Goal: Information Seeking & Learning: Learn about a topic

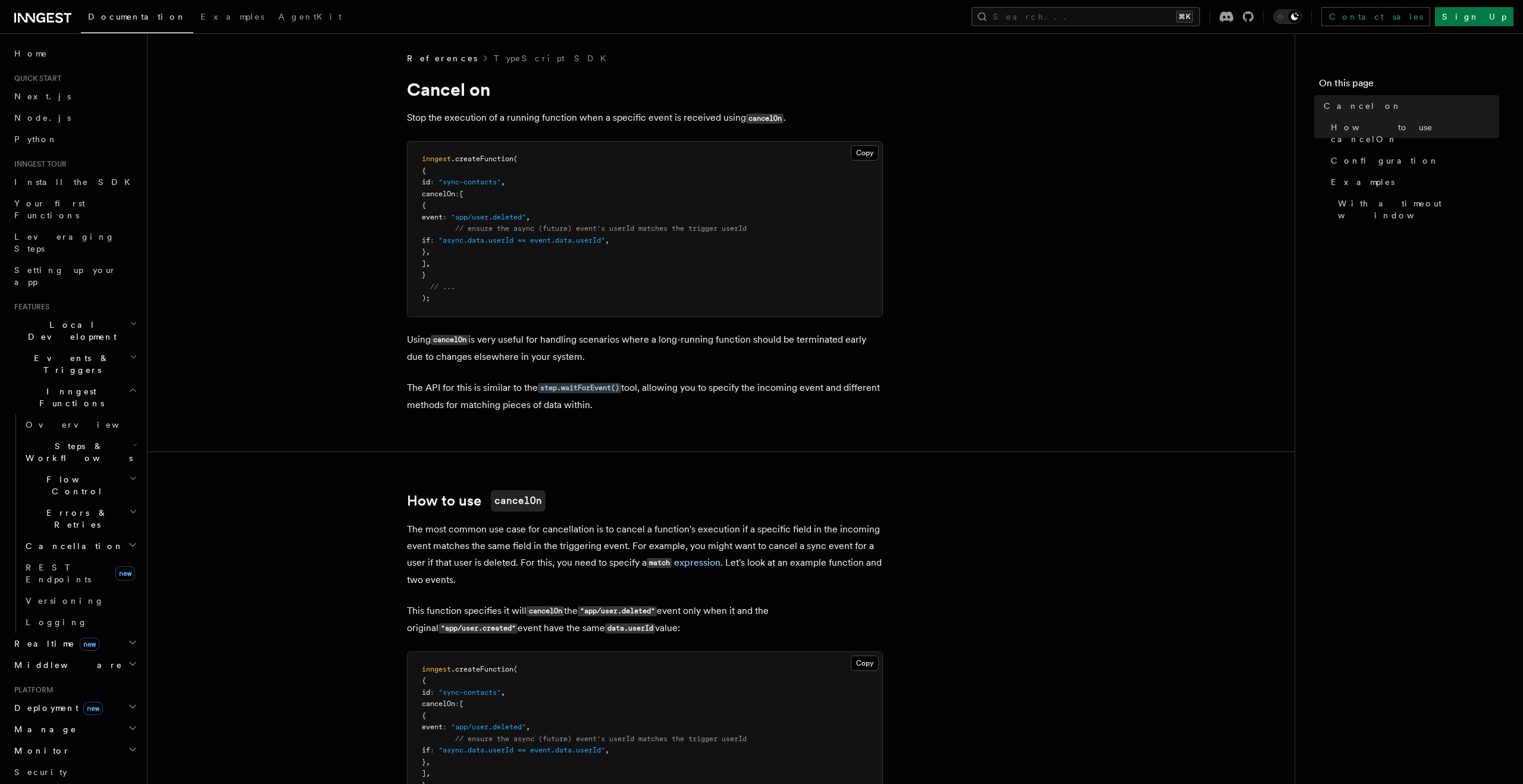
click at [95, 440] on span "Steps & Workflows" at bounding box center [76, 452] width 112 height 23
click at [80, 572] on span "AI Inference" at bounding box center [72, 582] width 69 height 22
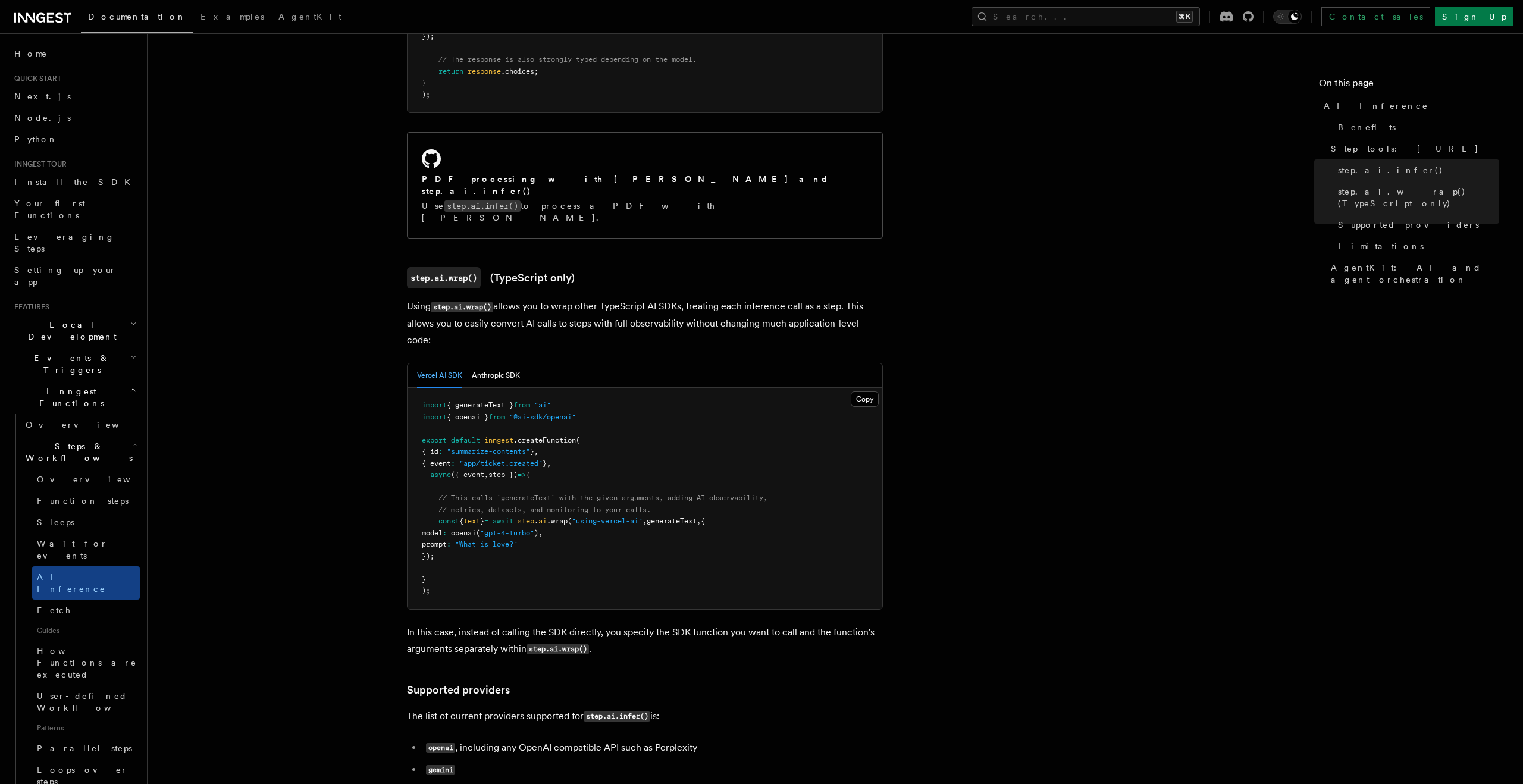
scroll to position [959, 0]
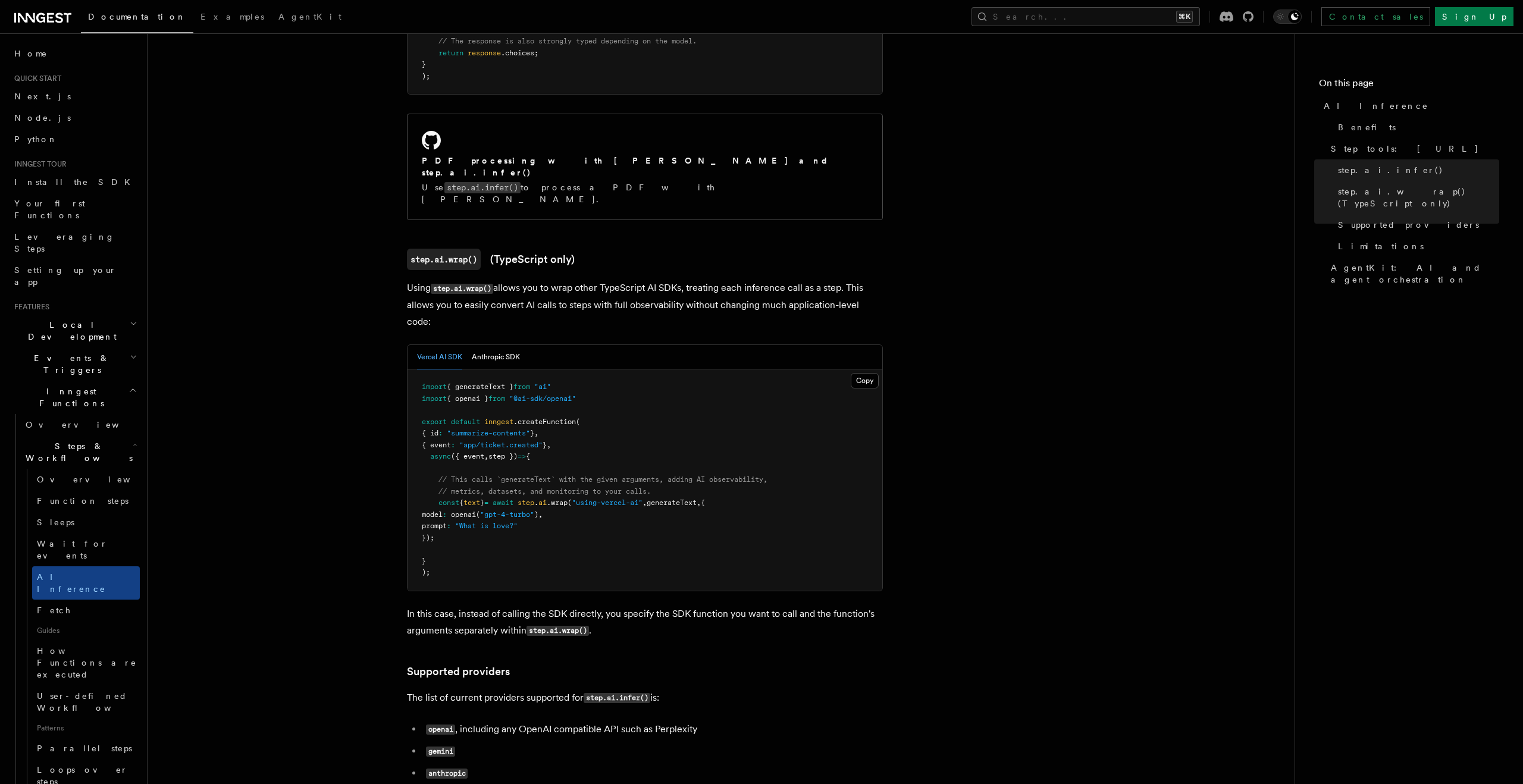
click at [108, 347] on h2 "Events & Triggers" at bounding box center [75, 363] width 131 height 33
click at [43, 656] on span "Fan out" at bounding box center [55, 660] width 61 height 10
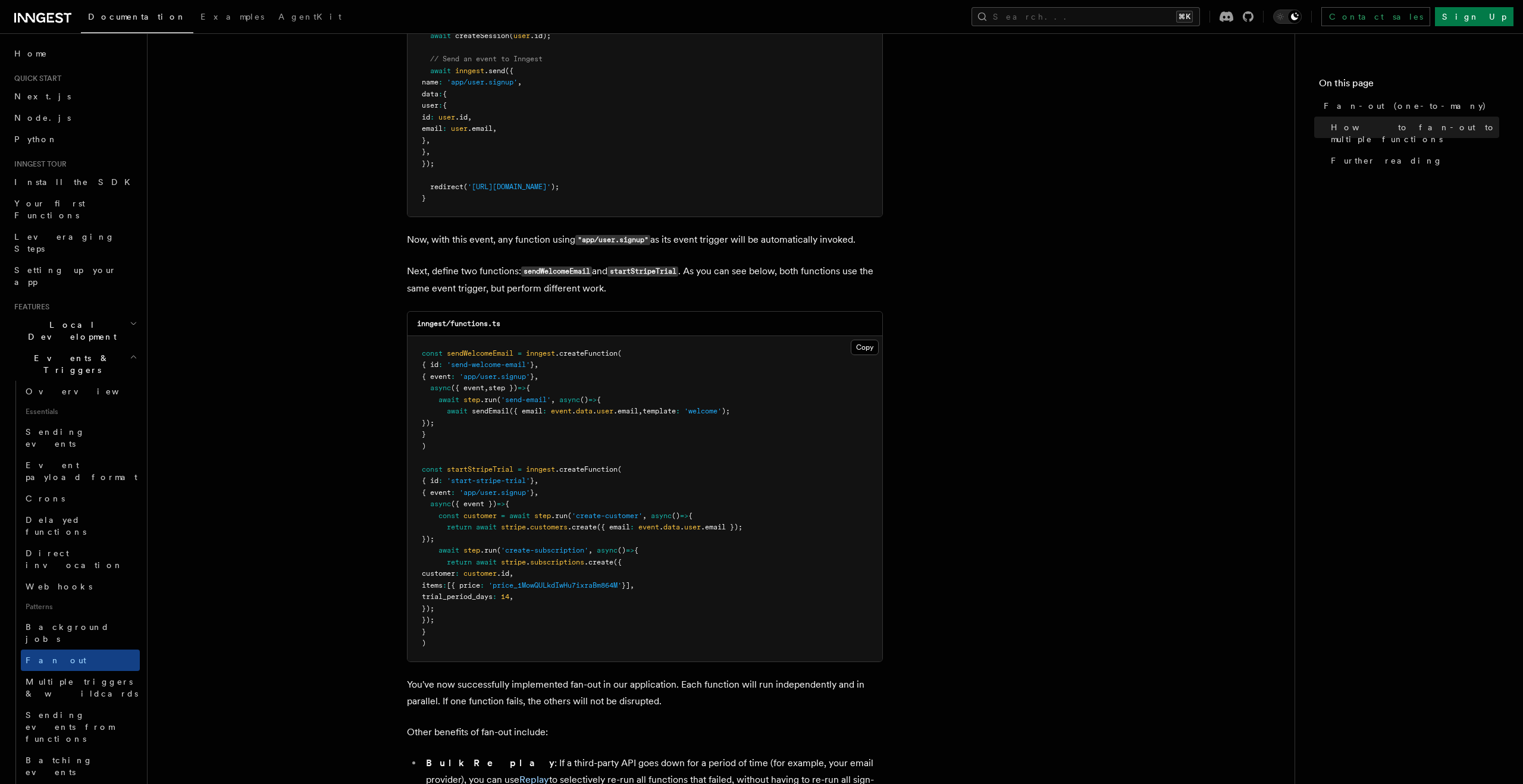
scroll to position [861, 0]
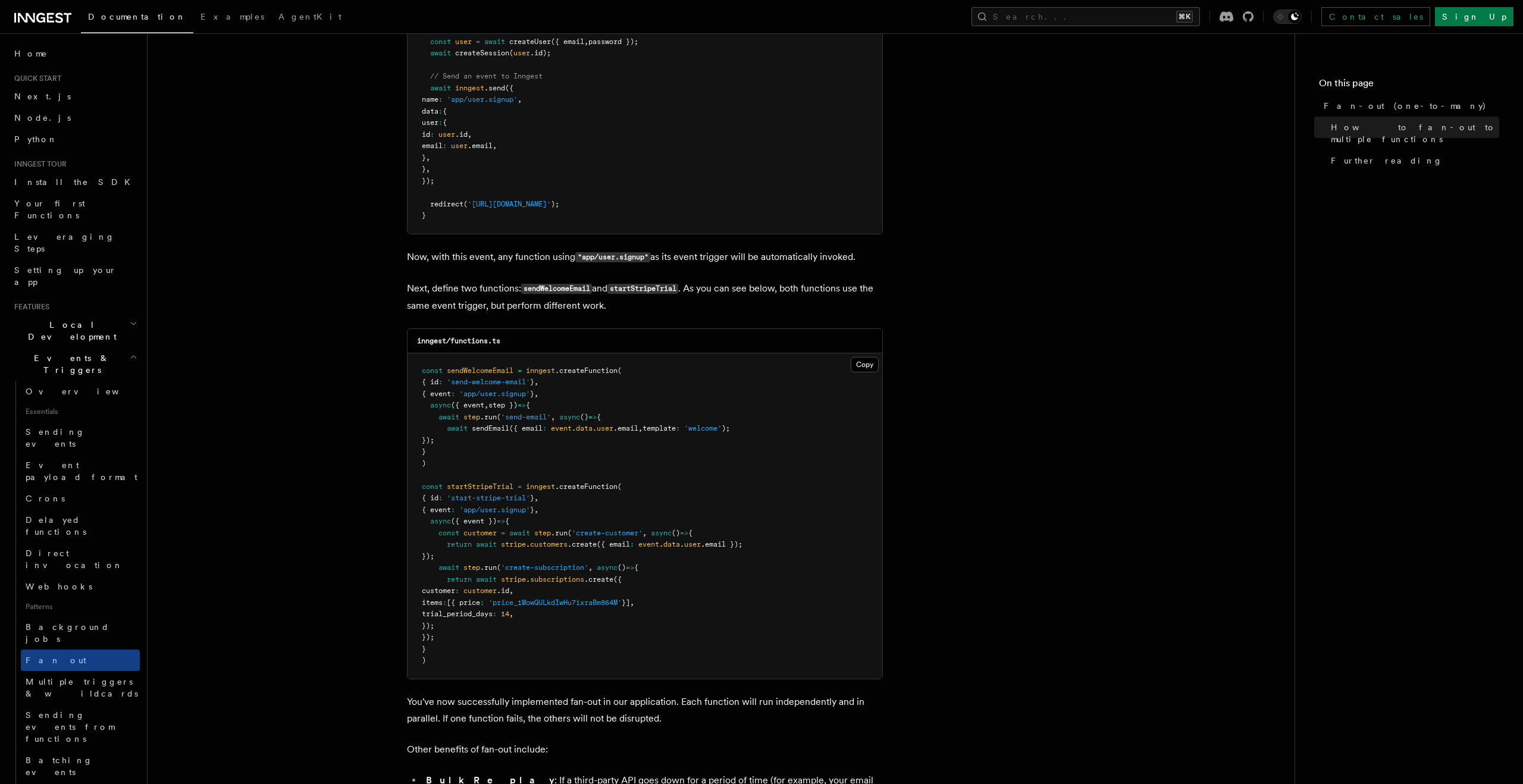
click at [350, 474] on article "Features Events & Triggers Fan-out (one-to-many) The fan-out pattern enables yo…" at bounding box center [720, 242] width 1109 height 2102
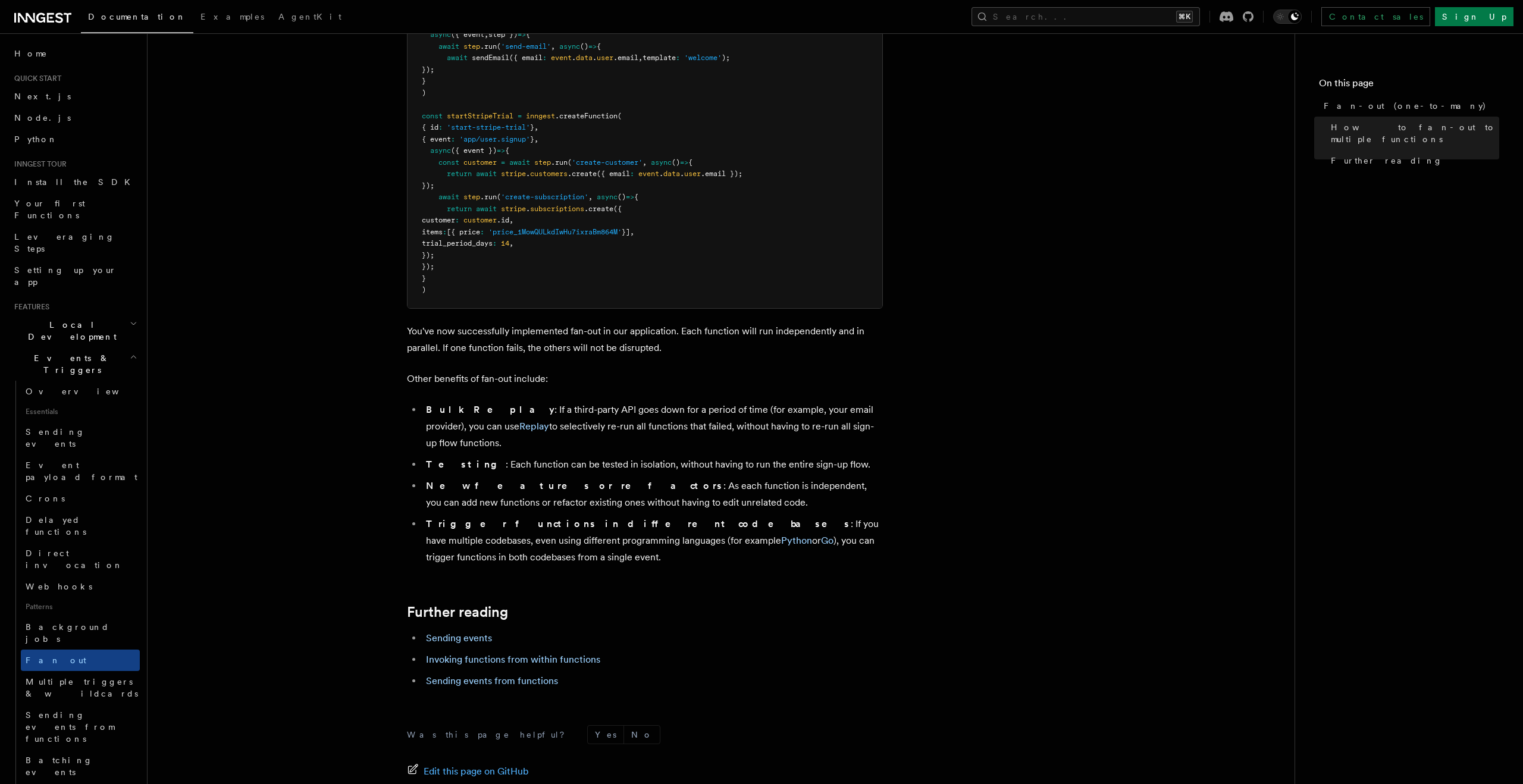
scroll to position [1254, 0]
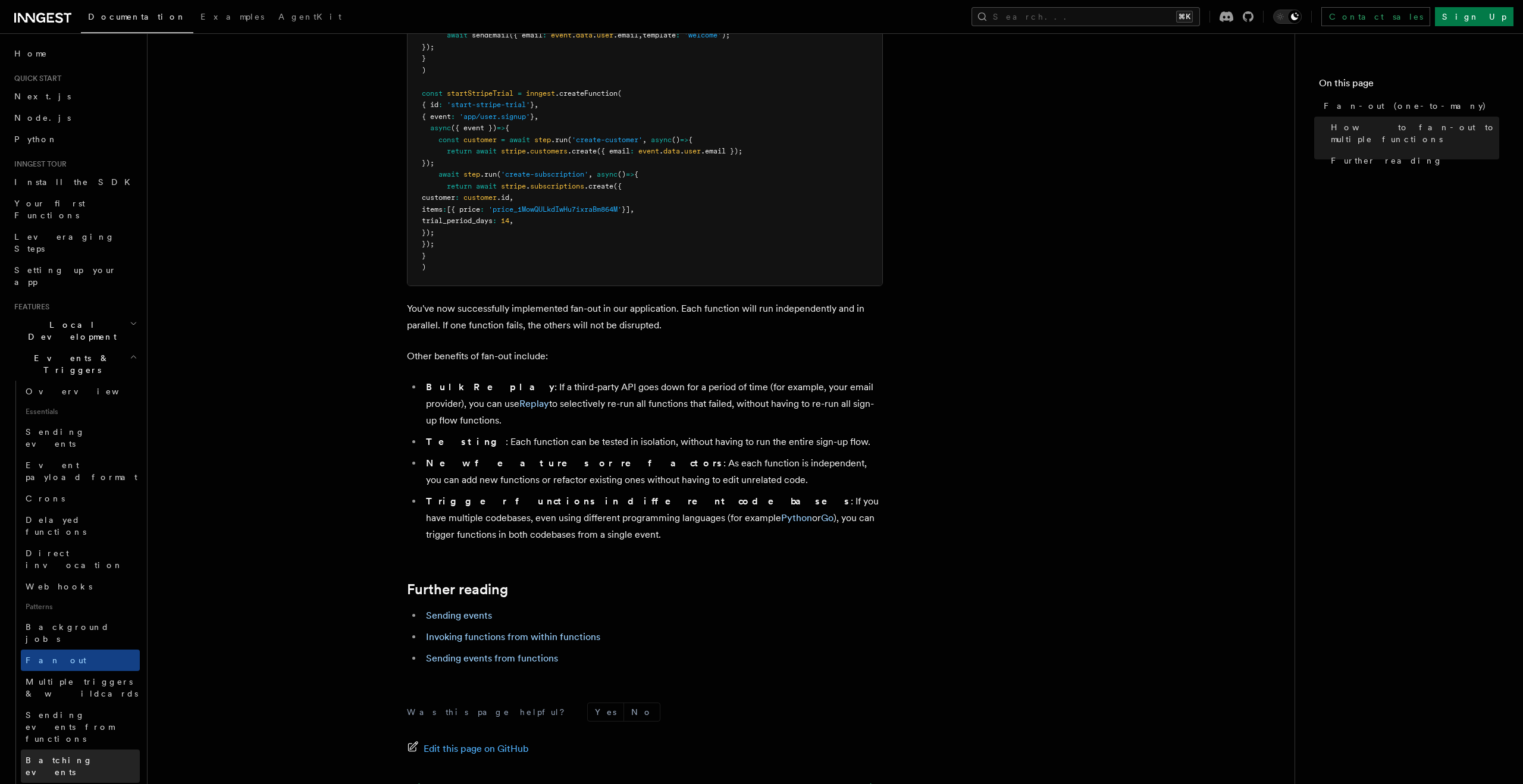
click at [72, 755] on span "Batching events" at bounding box center [59, 766] width 67 height 22
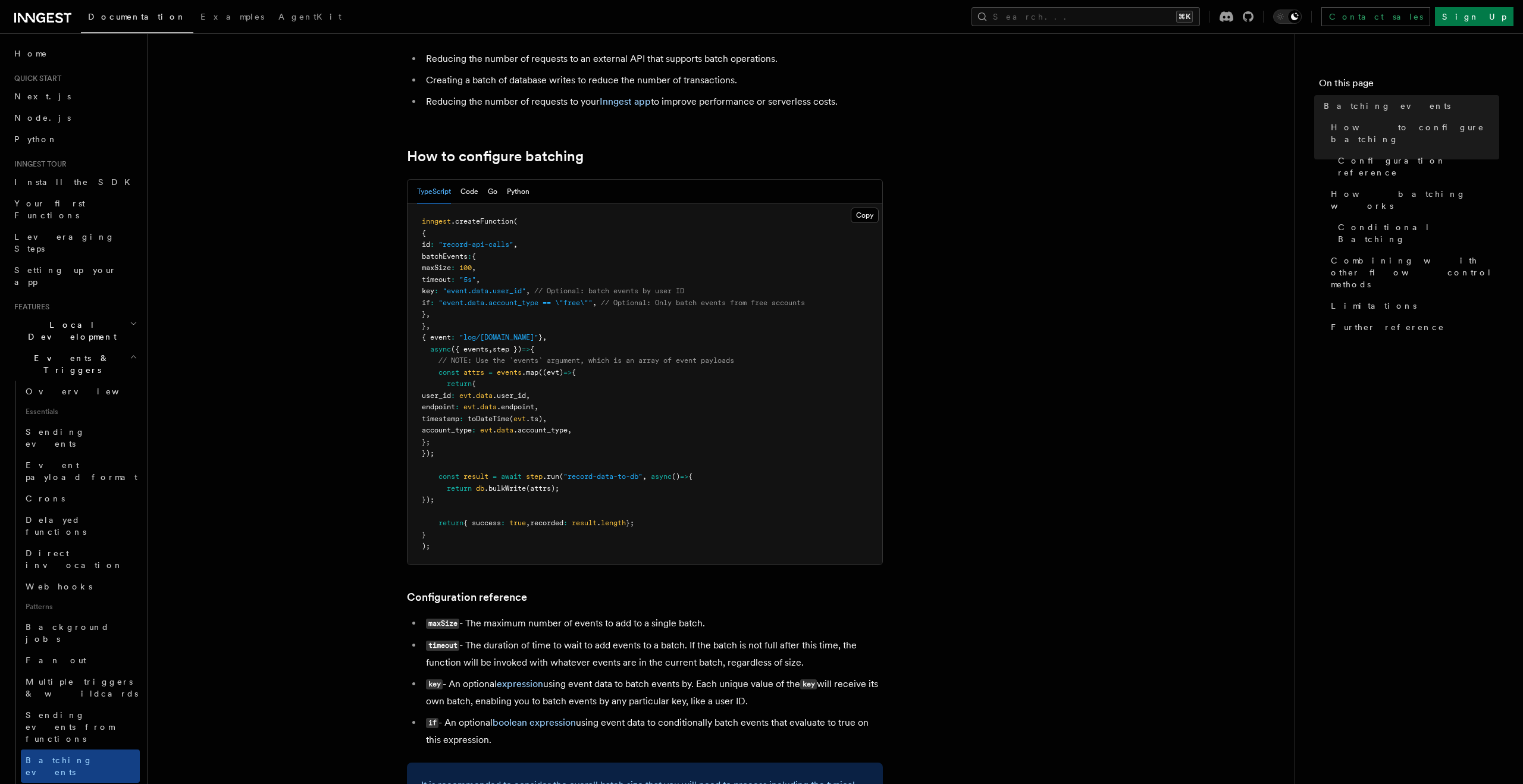
scroll to position [145, 0]
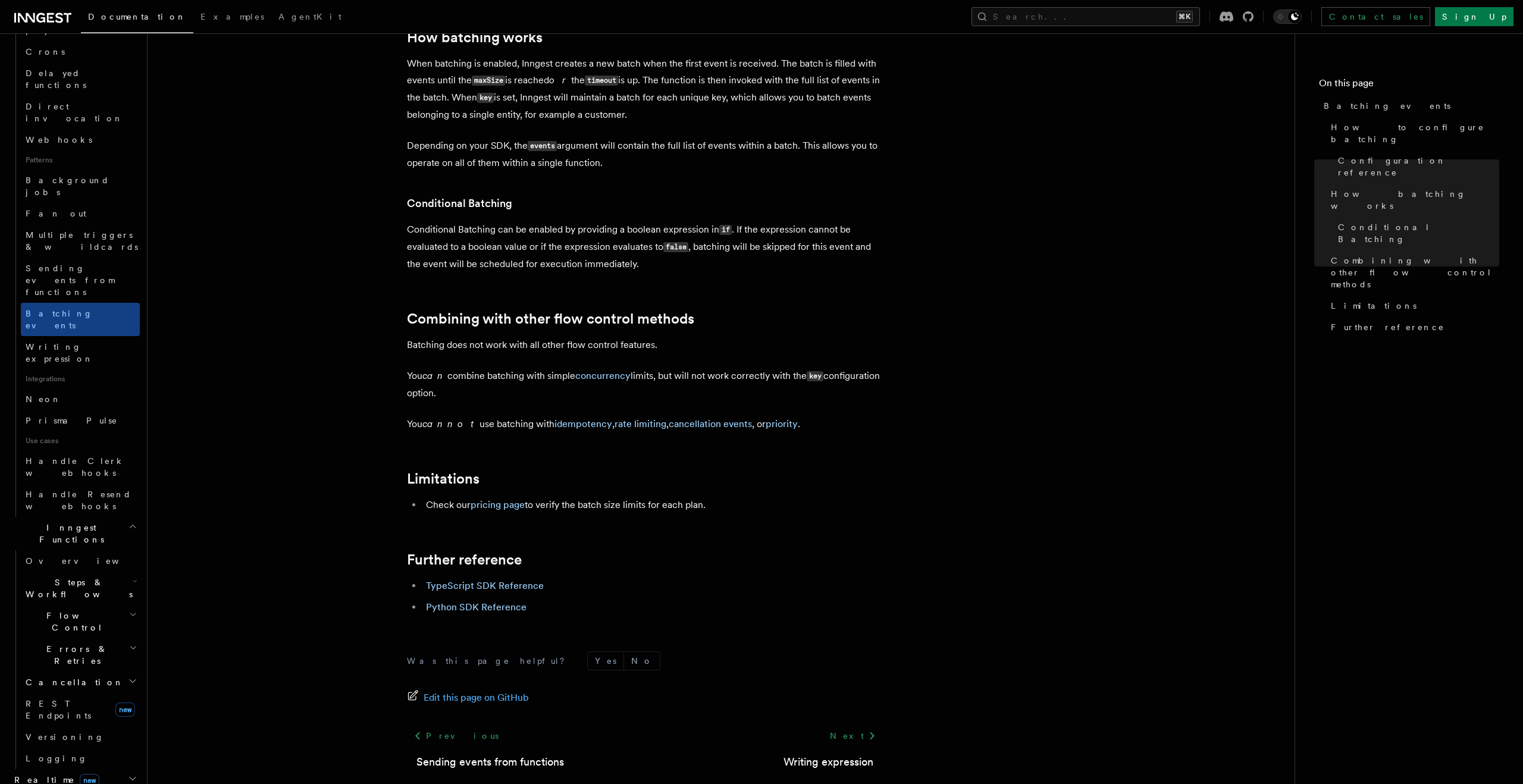
scroll to position [451, 0]
click at [58, 605] on span "Flow Control" at bounding box center [75, 616] width 108 height 23
click at [63, 605] on span "Flow Control" at bounding box center [75, 616] width 108 height 23
click at [67, 671] on span "Cancellation" at bounding box center [72, 677] width 103 height 12
click at [56, 694] on span "Overview" at bounding box center [99, 699] width 123 height 10
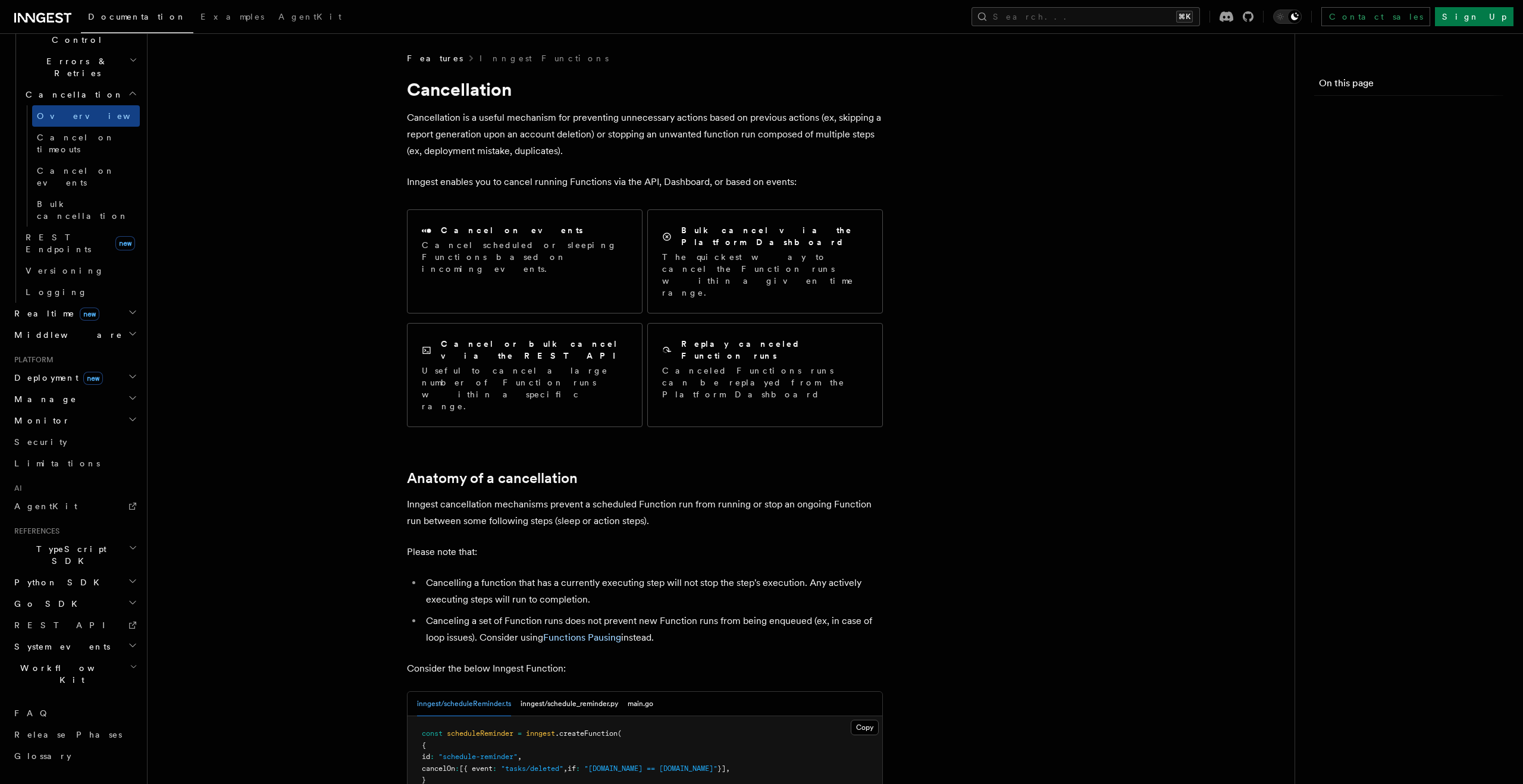
scroll to position [277, 0]
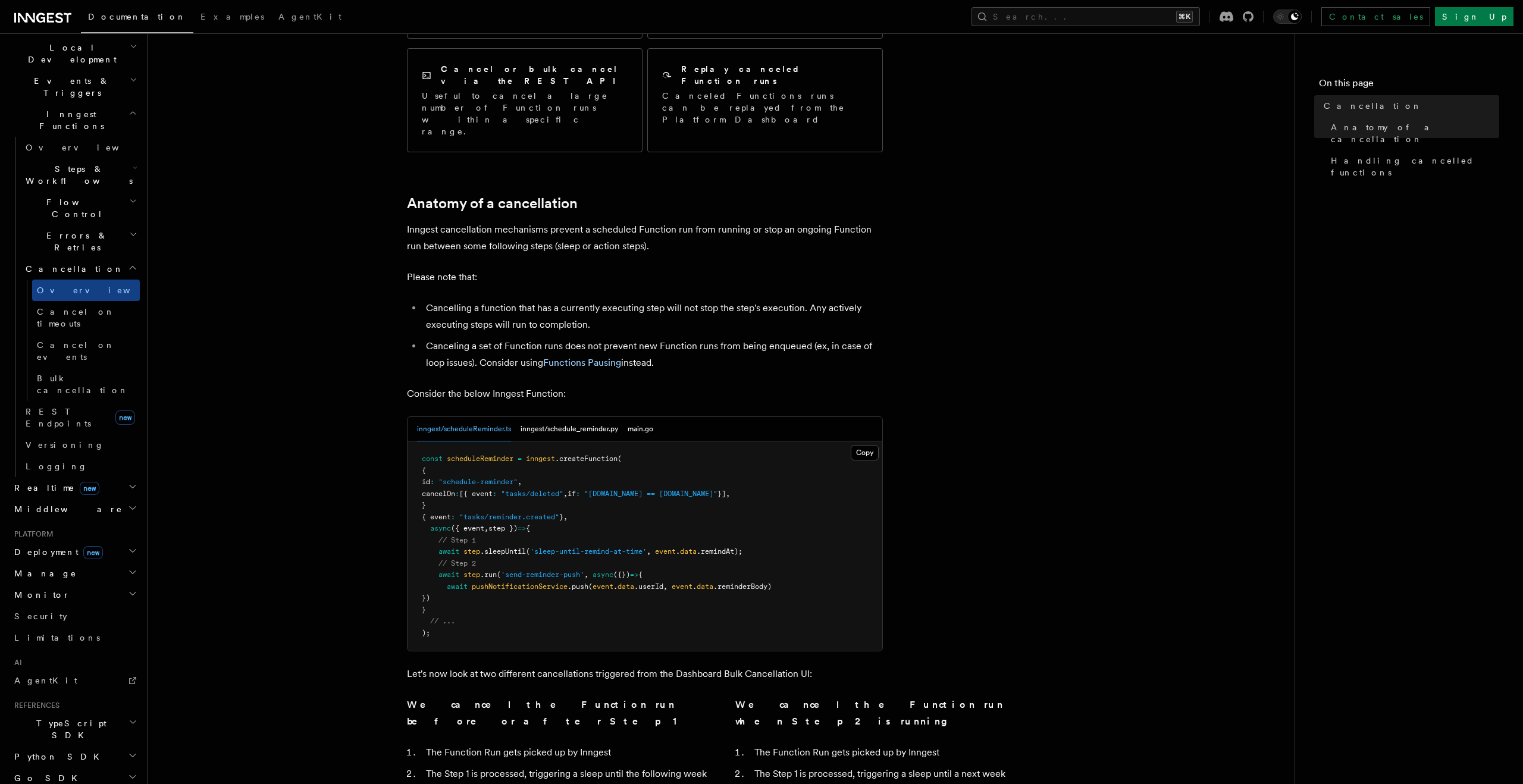
scroll to position [320, 0]
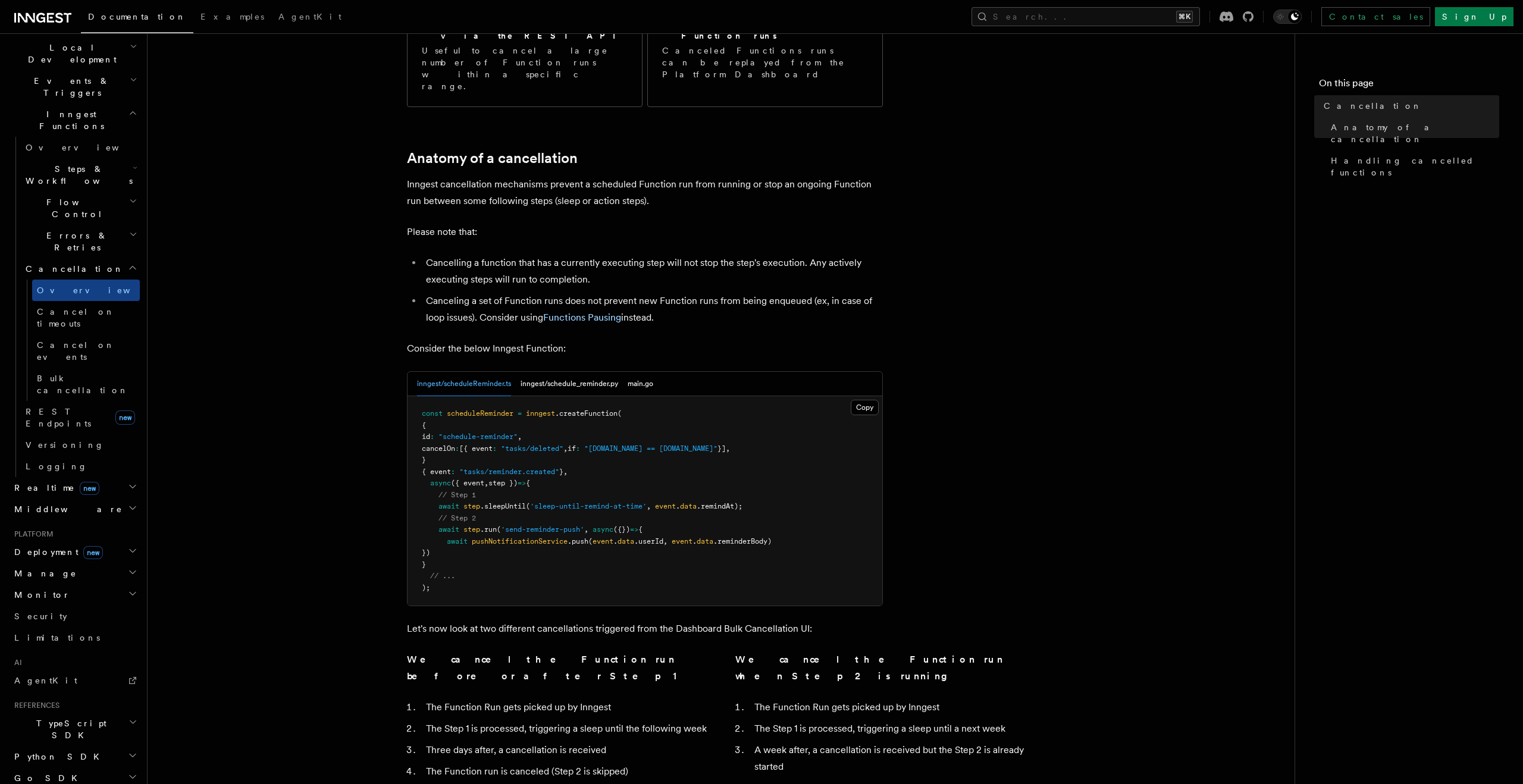
click at [311, 444] on article "Features Inngest Functions Cancellation Cancellation is a useful mechanism for …" at bounding box center [720, 484] width 1109 height 1503
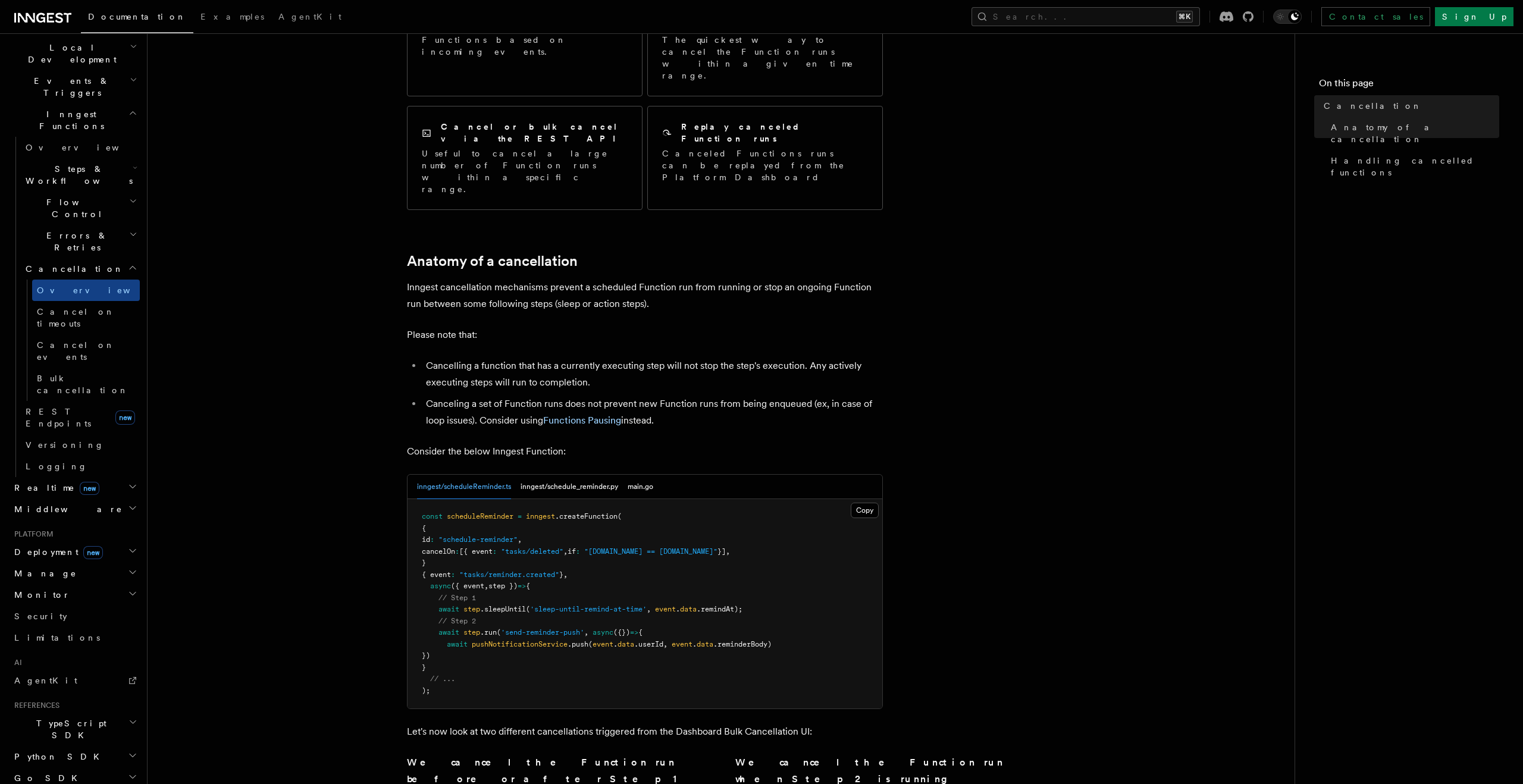
scroll to position [198, 0]
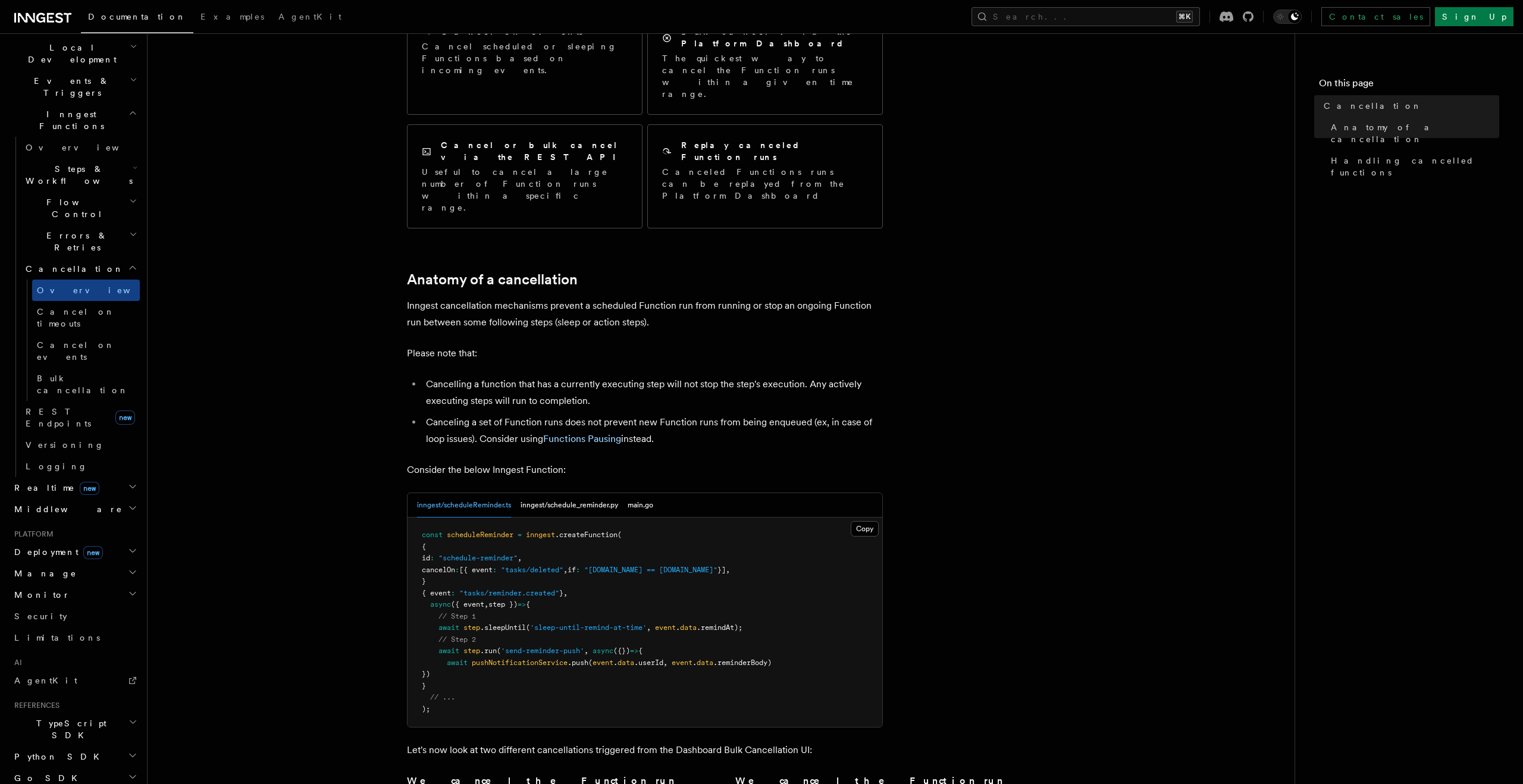
click at [112, 477] on h2 "Realtime new" at bounding box center [75, 487] width 131 height 22
click at [55, 504] on span "Overview" at bounding box center [87, 509] width 123 height 10
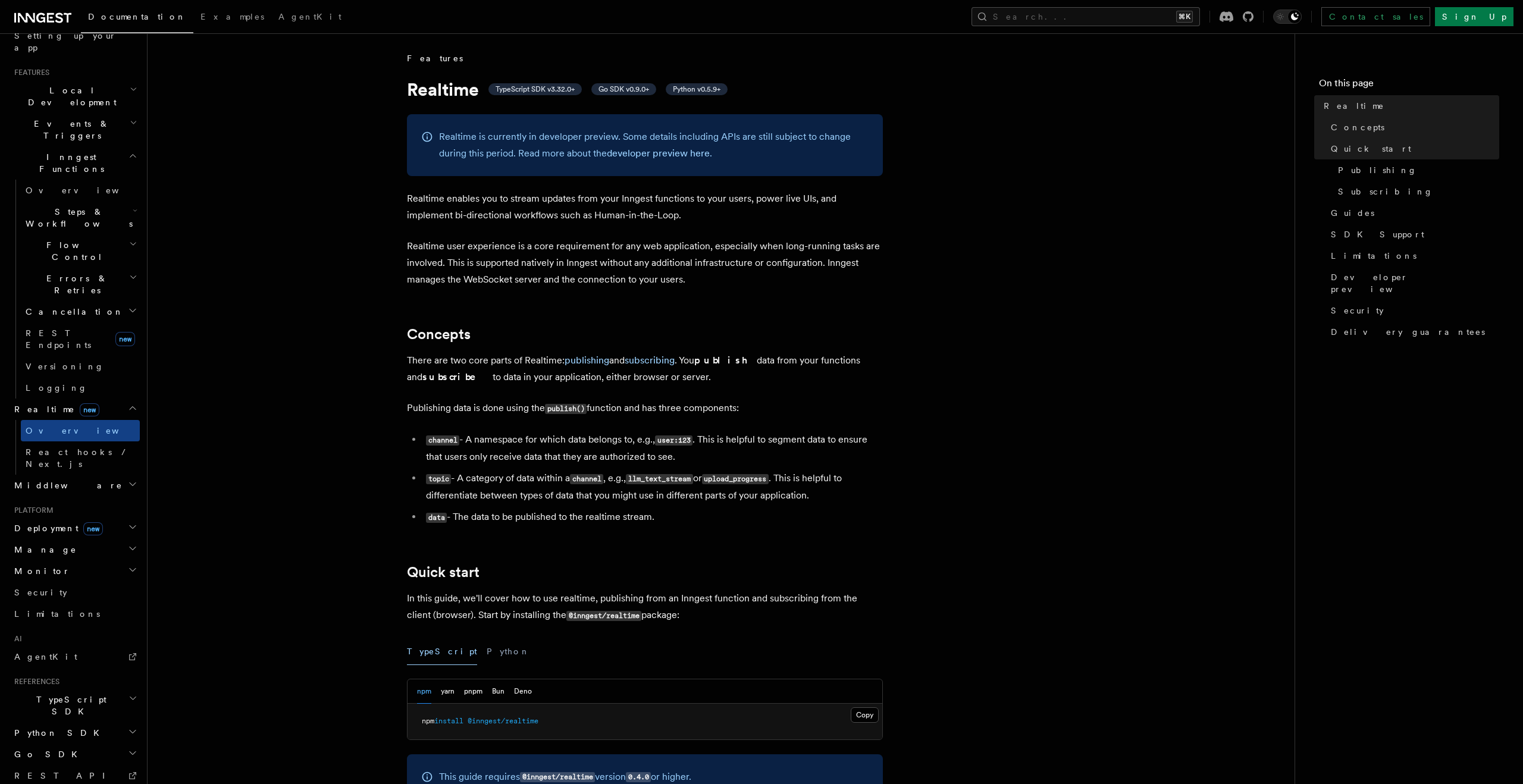
click at [68, 328] on span "REST Endpoints" at bounding box center [58, 339] width 65 height 22
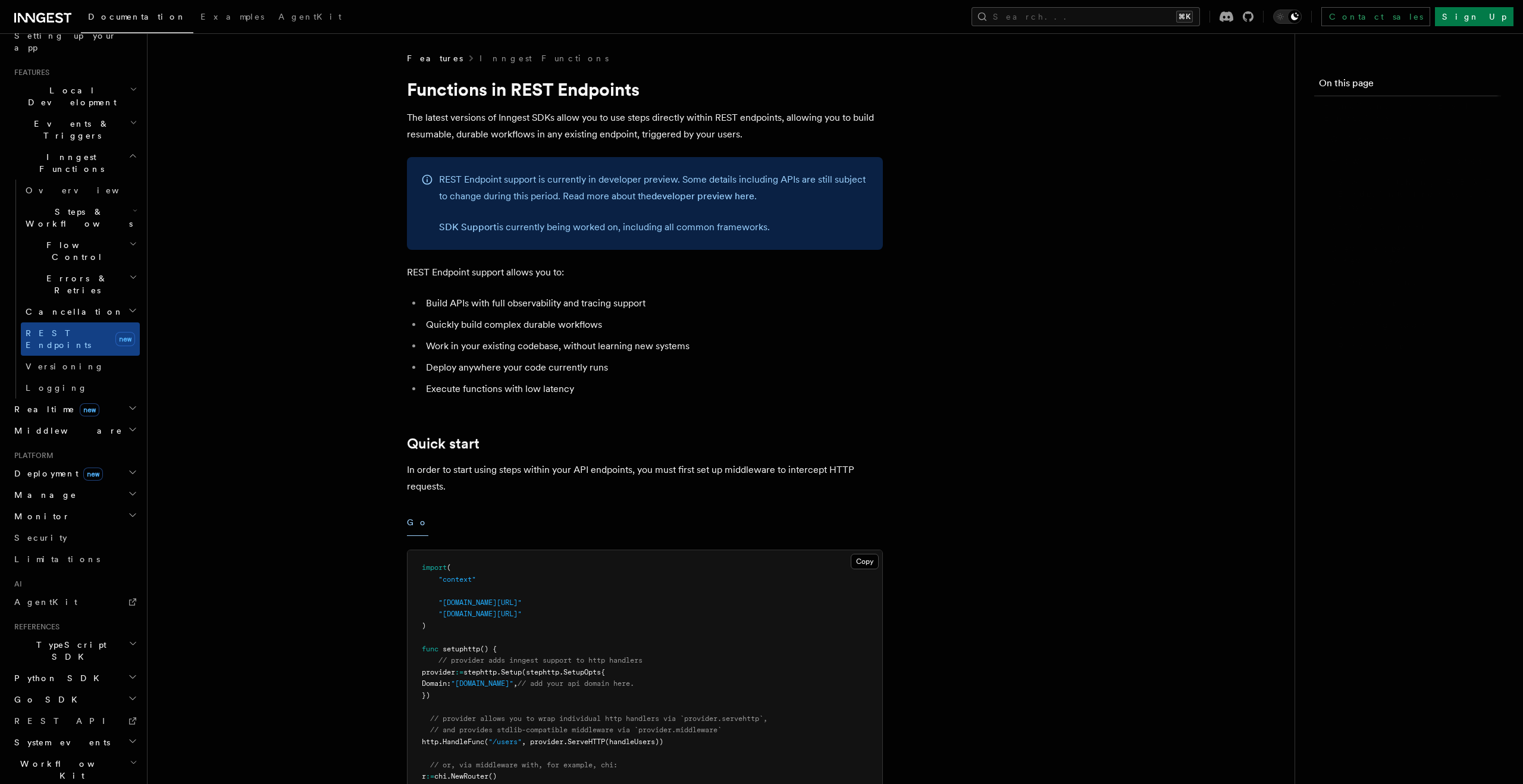
scroll to position [192, 0]
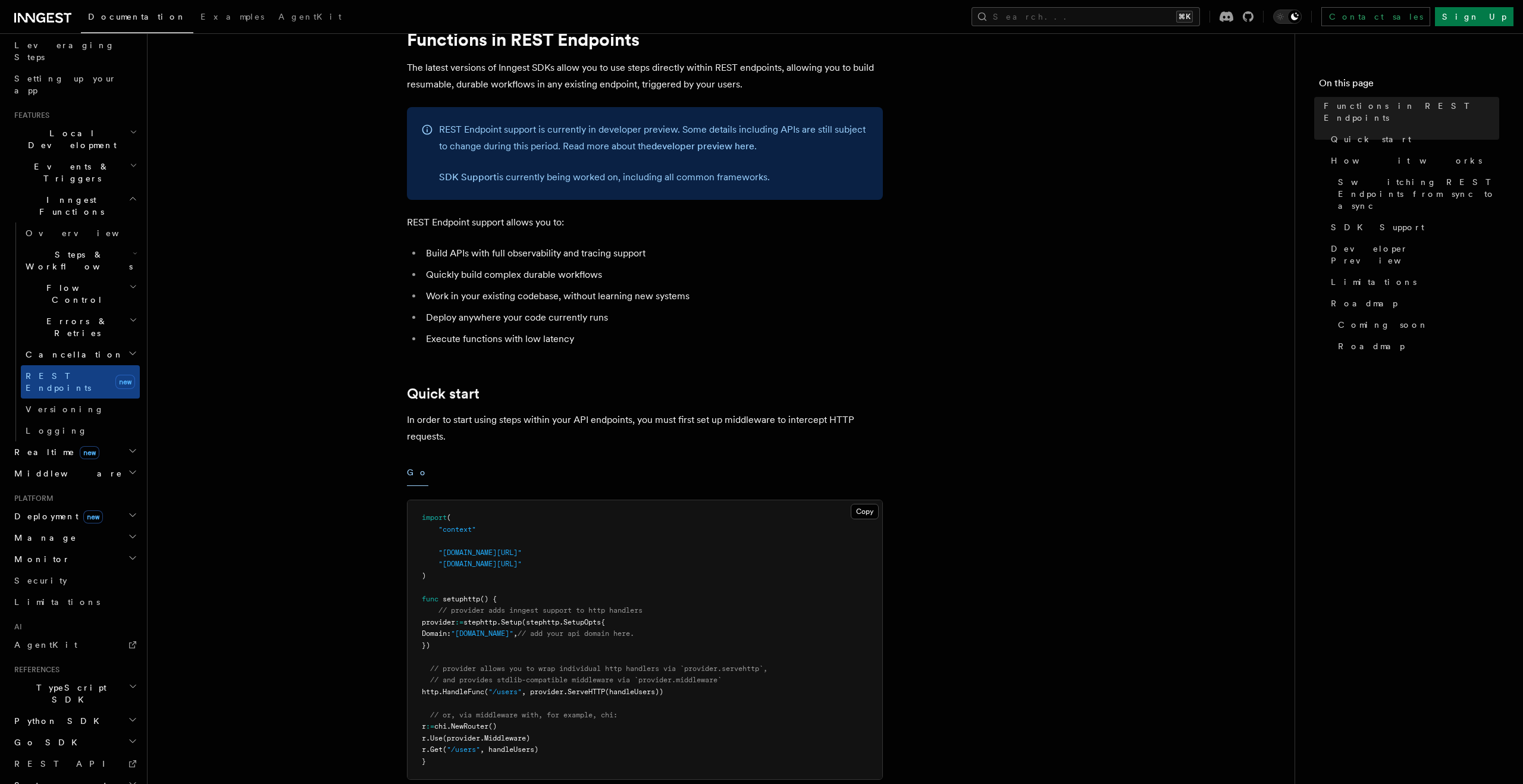
scroll to position [0, 0]
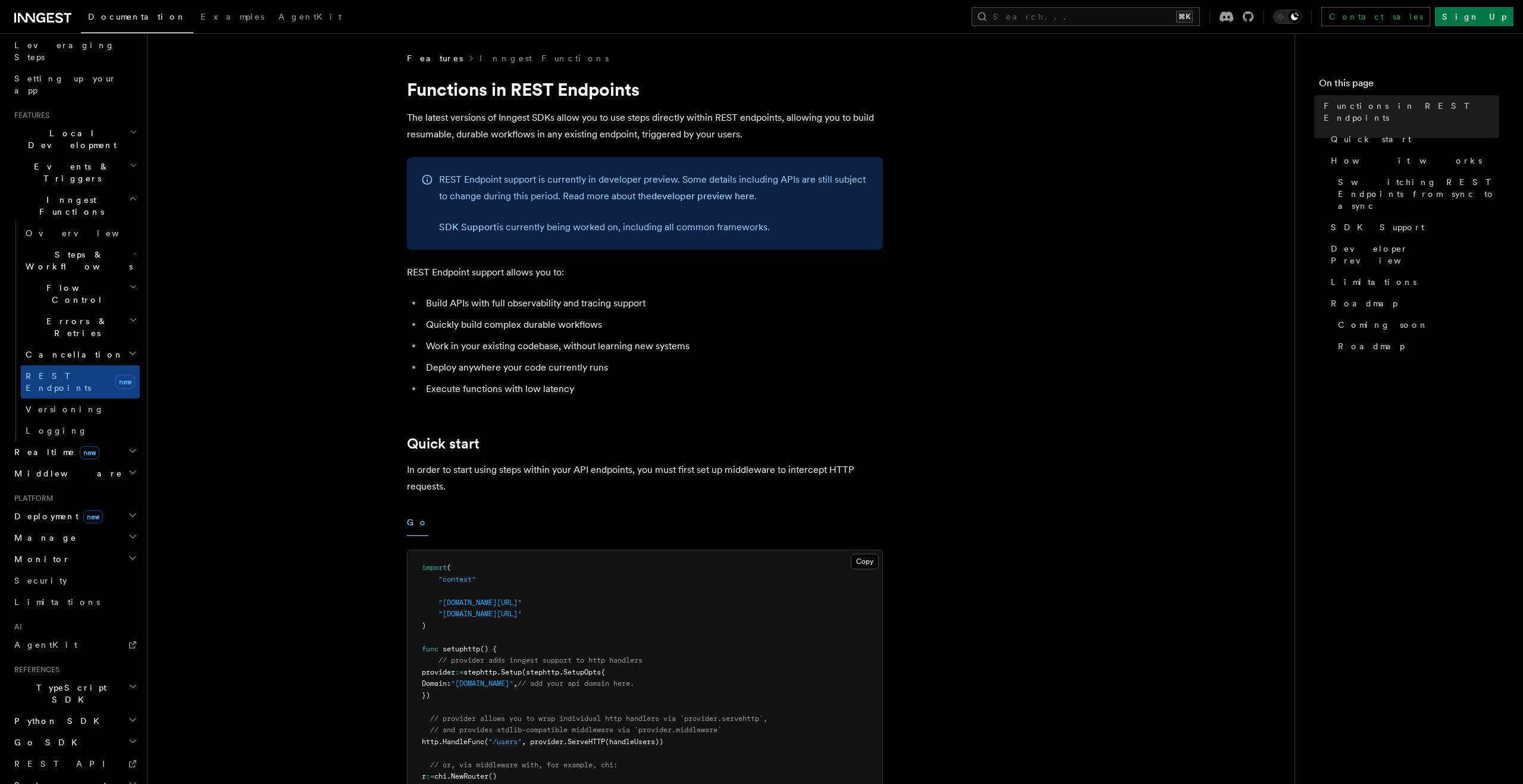
click at [64, 348] on span "Cancellation" at bounding box center [72, 354] width 103 height 12
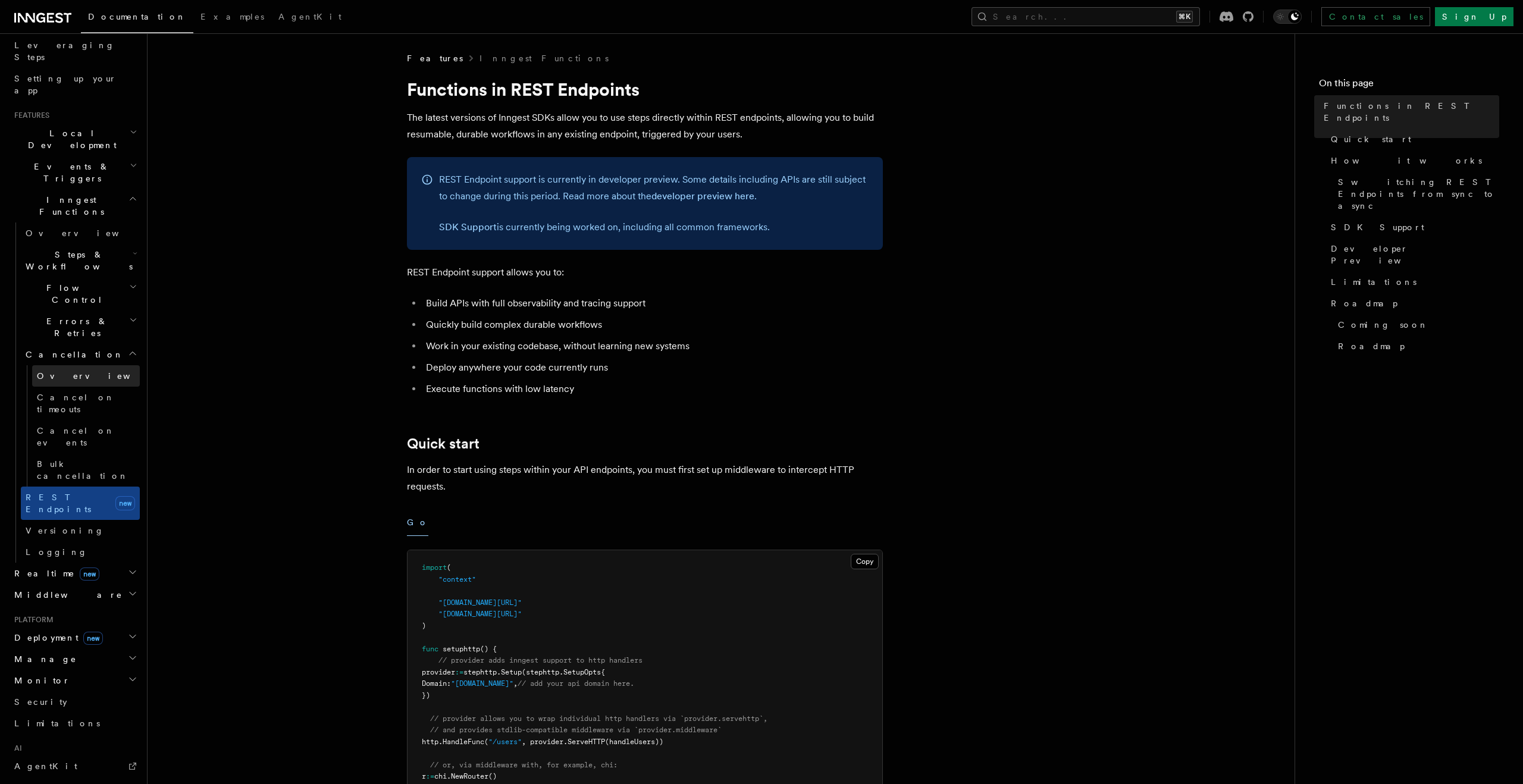
click at [67, 371] on span "Overview" at bounding box center [99, 376] width 123 height 10
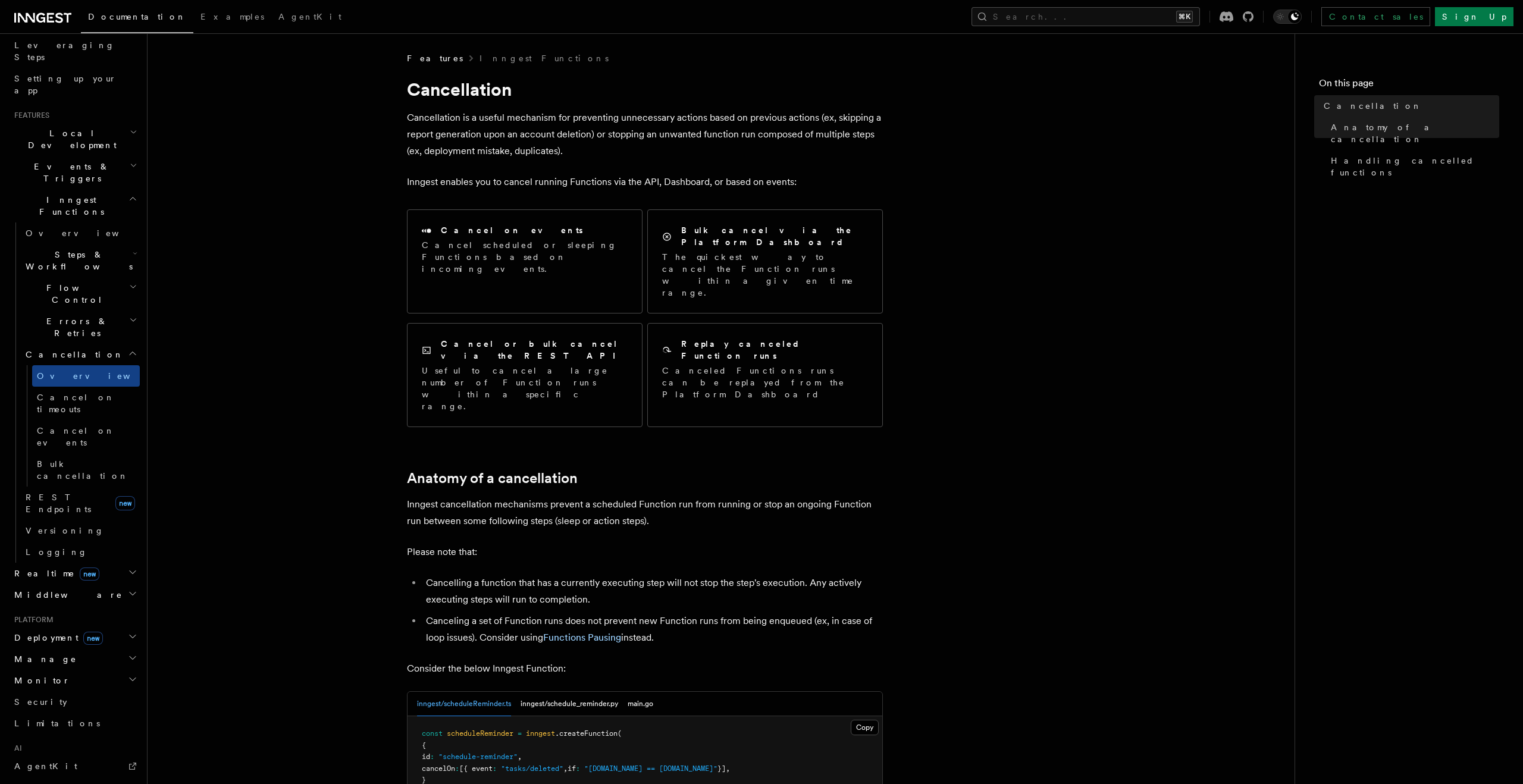
scroll to position [153, 0]
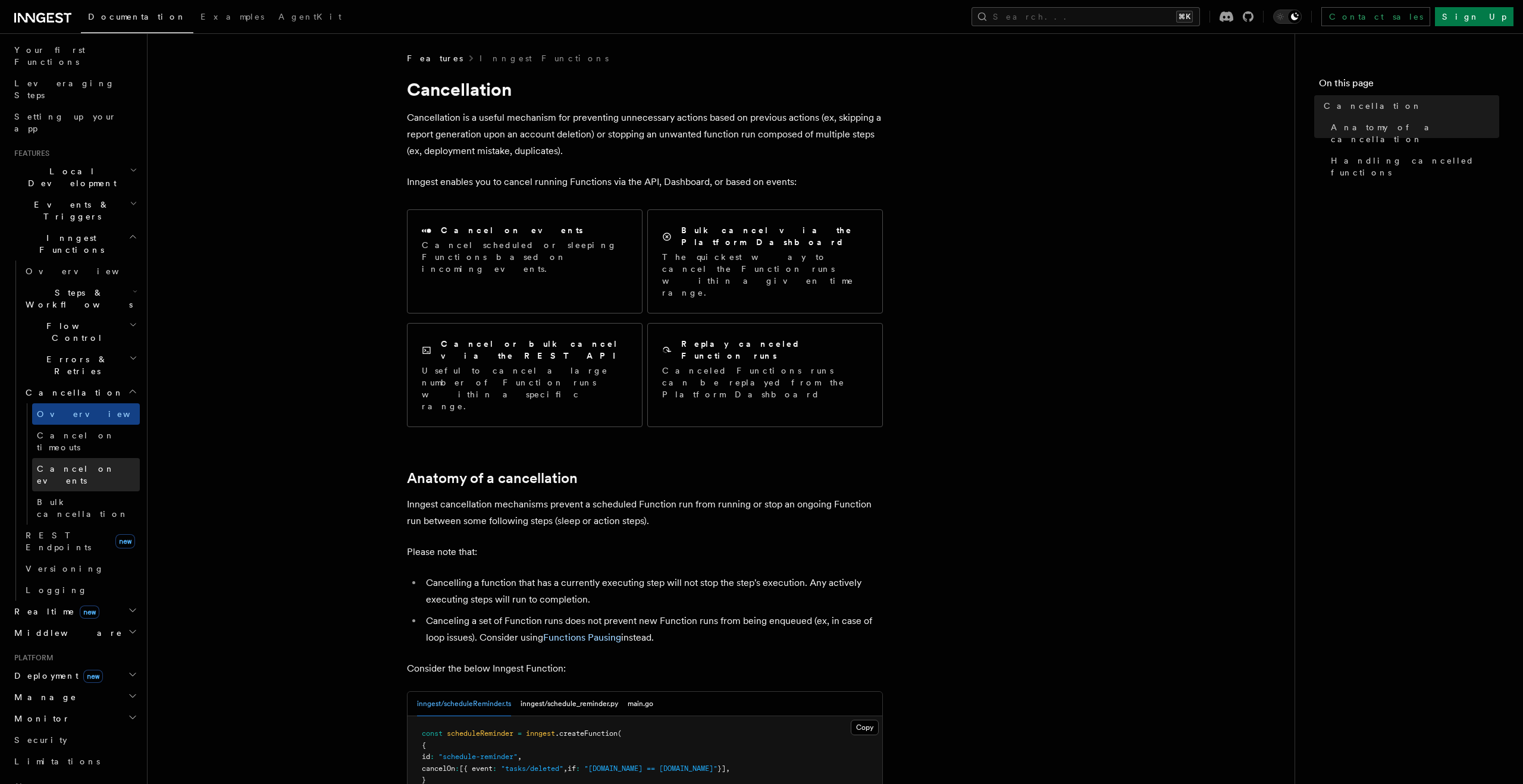
click at [65, 464] on span "Cancel on events" at bounding box center [76, 474] width 78 height 22
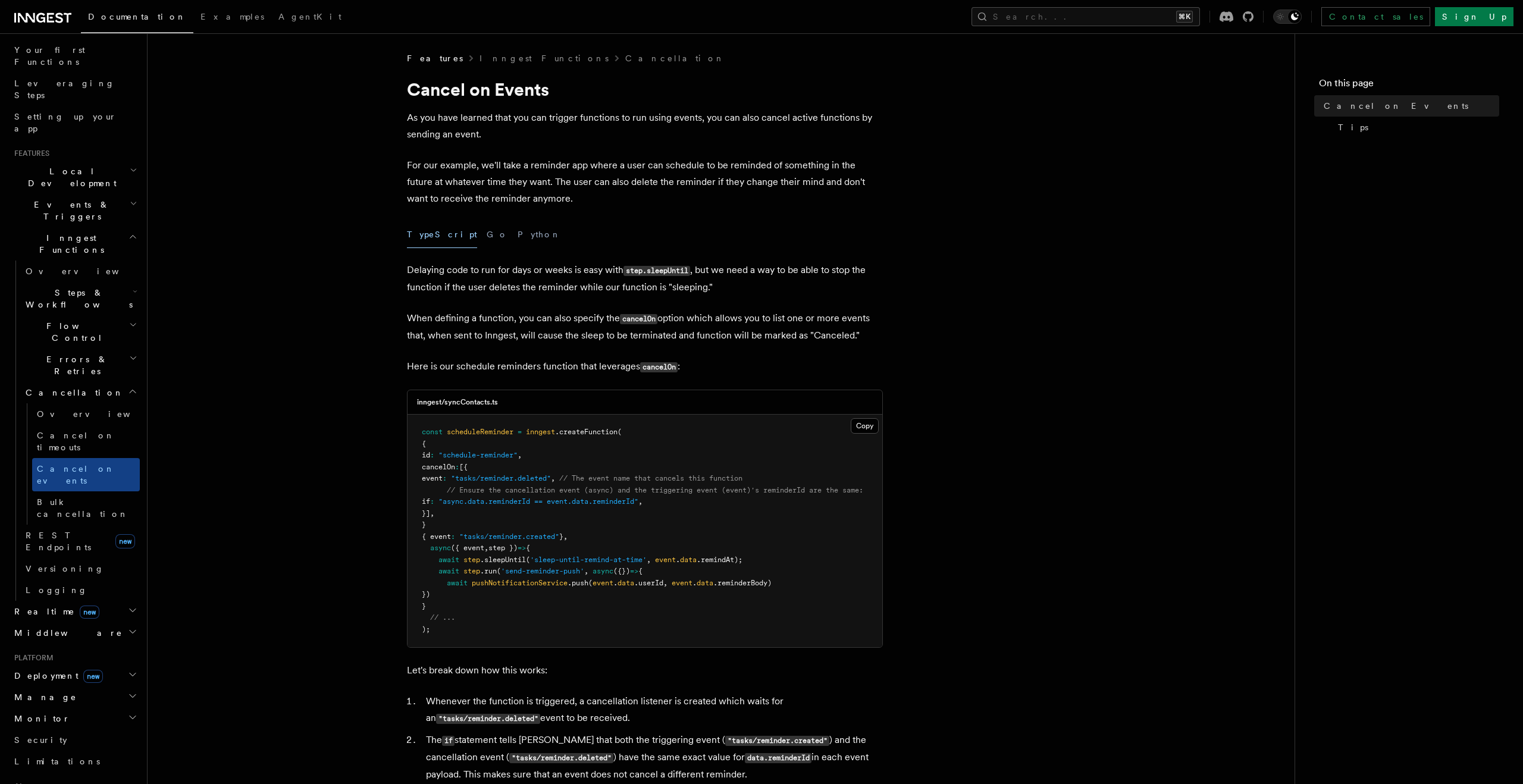
click at [300, 388] on article "Features Inngest Functions Cancellation Cancel on Events As you have learned th…" at bounding box center [720, 703] width 1109 height 1303
